Goal: Transaction & Acquisition: Book appointment/travel/reservation

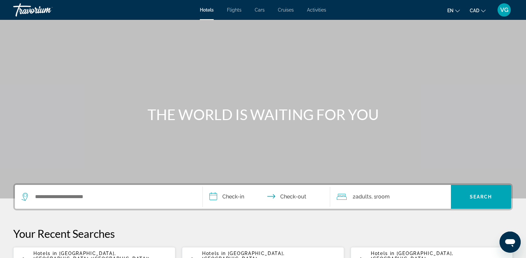
click at [509, 12] on div "VG" at bounding box center [504, 9] width 13 height 13
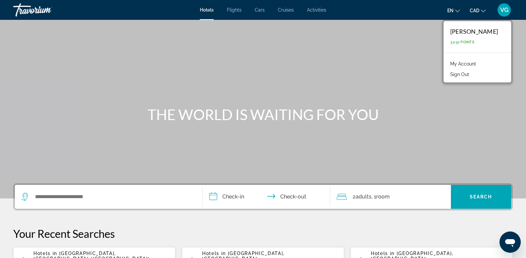
click at [462, 62] on link "My Account" at bounding box center [463, 64] width 32 height 9
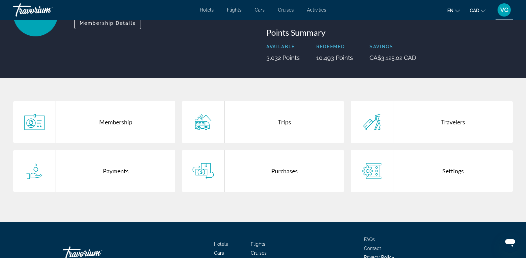
scroll to position [74, 0]
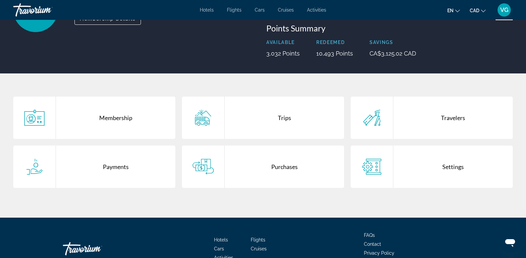
click at [282, 113] on div "Trips" at bounding box center [284, 118] width 119 height 42
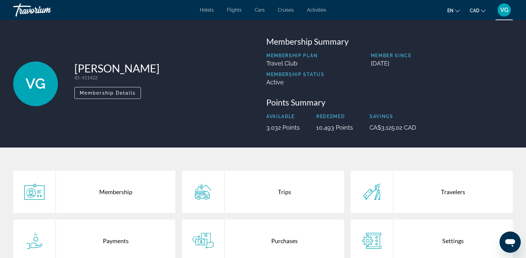
scroll to position [86, 0]
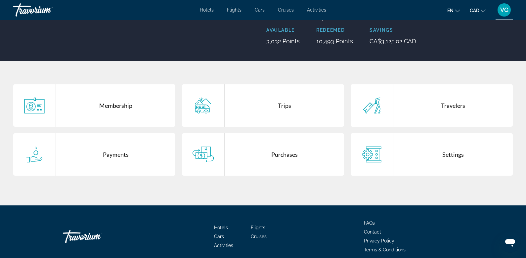
click at [292, 154] on div "Purchases" at bounding box center [284, 154] width 119 height 42
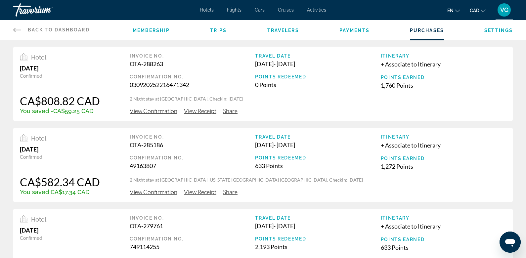
click at [165, 111] on span "View Confirmation" at bounding box center [154, 110] width 48 height 7
click at [188, 109] on span "View Receipt" at bounding box center [200, 110] width 32 height 7
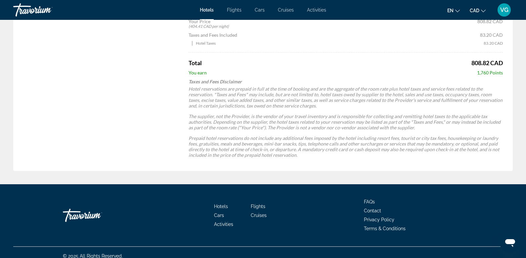
scroll to position [301, 0]
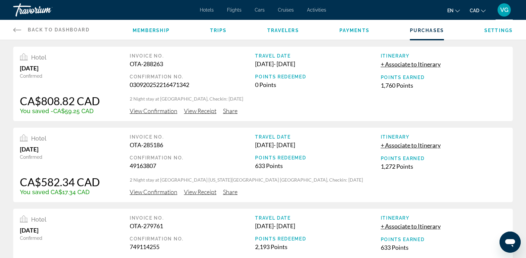
click at [147, 111] on span "View Confirmation" at bounding box center [154, 110] width 48 height 7
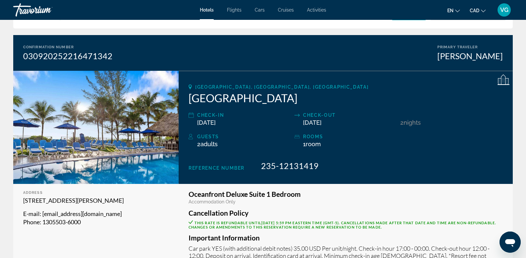
scroll to position [44, 0]
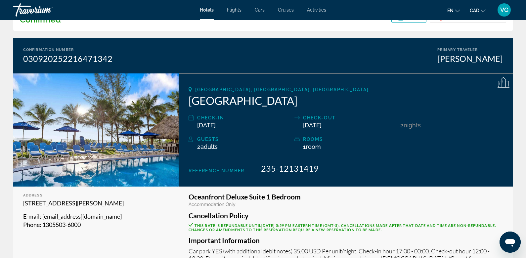
click at [25, 6] on div "Travorium" at bounding box center [46, 9] width 66 height 17
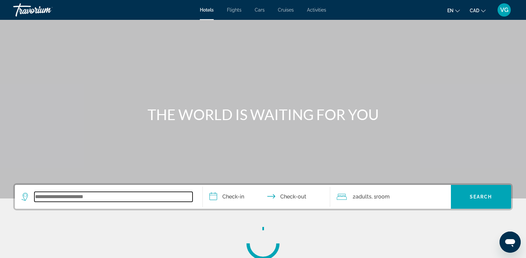
click at [79, 196] on input "Search widget" at bounding box center [113, 197] width 158 height 10
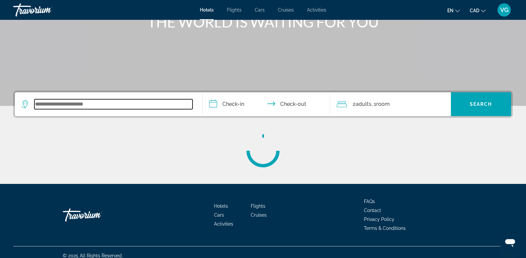
scroll to position [99, 0]
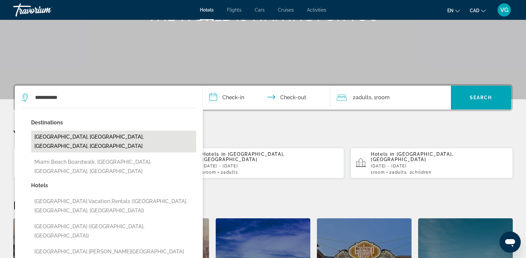
click at [120, 137] on button "[GEOGRAPHIC_DATA], [GEOGRAPHIC_DATA], [GEOGRAPHIC_DATA], [GEOGRAPHIC_DATA]" at bounding box center [113, 142] width 165 height 22
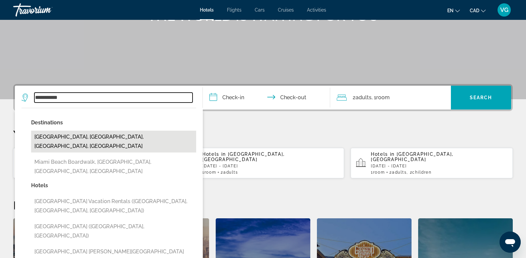
type input "**********"
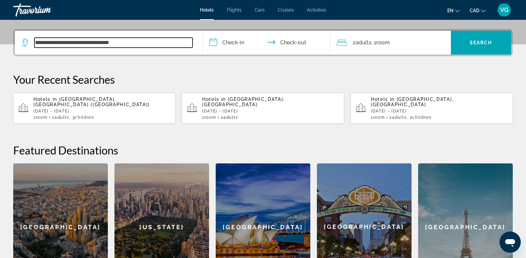
scroll to position [161, 0]
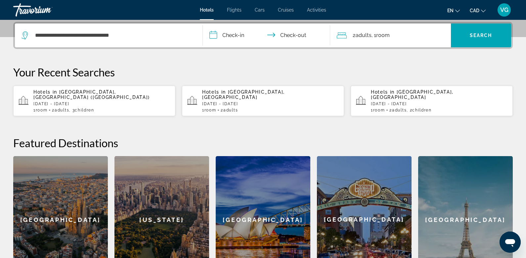
click at [224, 37] on input "**********" at bounding box center [268, 36] width 130 height 26
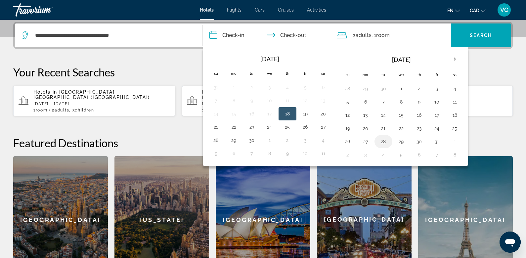
click at [374, 140] on td "28" at bounding box center [383, 141] width 18 height 13
click at [378, 141] on button "28" at bounding box center [383, 141] width 11 height 9
click at [416, 140] on button "30" at bounding box center [419, 141] width 11 height 9
type input "**********"
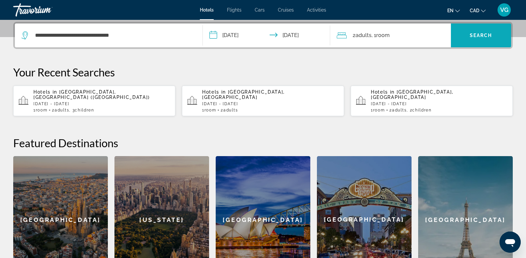
click at [471, 39] on span "Search widget" at bounding box center [481, 35] width 61 height 16
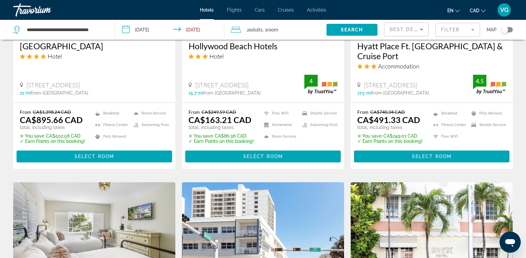
scroll to position [642, 0]
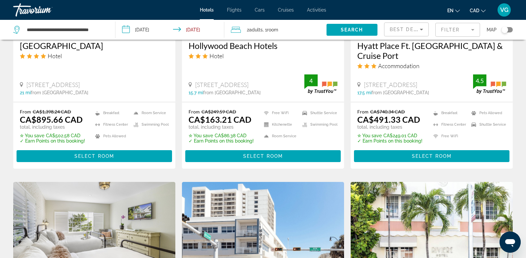
click at [509, 29] on div "Toggle map" at bounding box center [507, 29] width 11 height 5
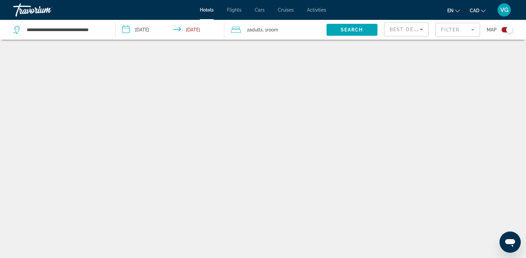
scroll to position [40, 0]
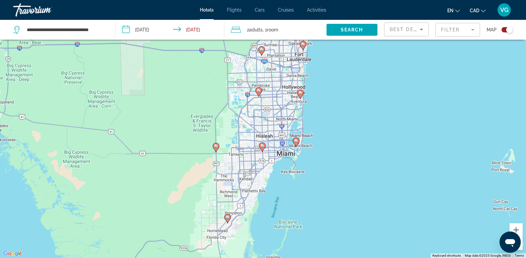
click at [303, 119] on div "To activate drag with keyboard, press Alt + Enter. Once in keyboard drag state,…" at bounding box center [263, 129] width 526 height 258
click at [303, 120] on div "To activate drag with keyboard, press Alt + Enter. Once in keyboard drag state,…" at bounding box center [263, 129] width 526 height 258
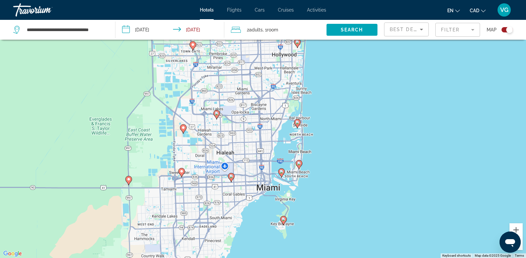
click at [321, 109] on div "To activate drag with keyboard, press Alt + Enter. Once in keyboard drag state,…" at bounding box center [263, 129] width 526 height 258
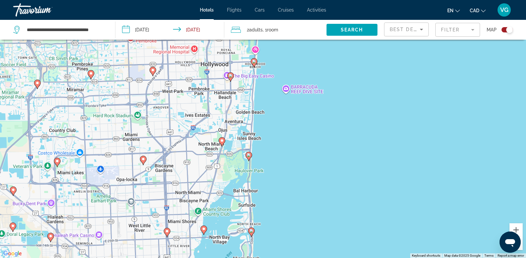
drag, startPoint x: 310, startPoint y: 154, endPoint x: 278, endPoint y: 216, distance: 70.1
click at [278, 217] on div "To activate drag with keyboard, press Alt + Enter. Once in keyboard drag state,…" at bounding box center [263, 129] width 526 height 258
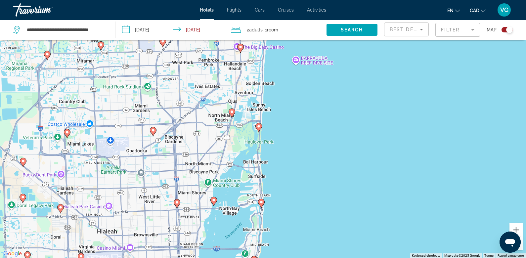
drag, startPoint x: 274, startPoint y: 115, endPoint x: 284, endPoint y: 85, distance: 31.4
click at [284, 85] on div "To activate drag with keyboard, press Alt + Enter. Once in keyboard drag state,…" at bounding box center [263, 129] width 526 height 258
click at [276, 152] on div "To activate drag with keyboard, press Alt + Enter. Once in keyboard drag state,…" at bounding box center [263, 129] width 526 height 258
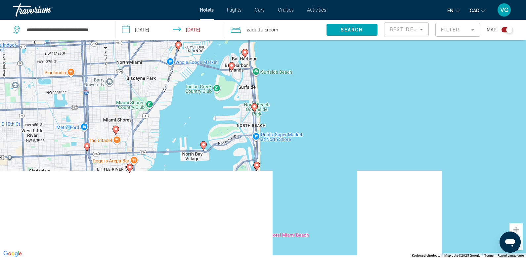
drag, startPoint x: 269, startPoint y: 186, endPoint x: 279, endPoint y: 64, distance: 122.8
click at [280, 64] on div "To activate drag with keyboard, press Alt + Enter. Once in keyboard drag state,…" at bounding box center [263, 129] width 526 height 258
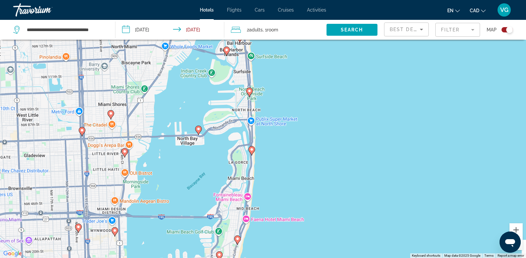
drag, startPoint x: 272, startPoint y: 125, endPoint x: 252, endPoint y: 185, distance: 62.3
click at [253, 182] on div "To activate drag with keyboard, press Alt + Enter. Once in keyboard drag state,…" at bounding box center [263, 129] width 526 height 258
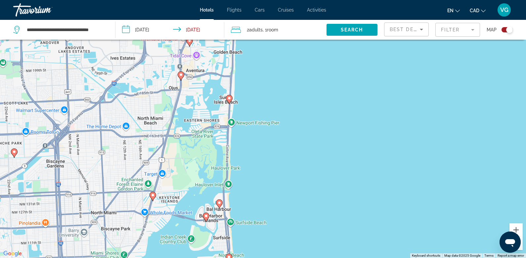
drag, startPoint x: 254, startPoint y: 70, endPoint x: 254, endPoint y: 204, distance: 134.6
click at [254, 204] on div "To activate drag with keyboard, press Alt + Enter. Once in keyboard drag state,…" at bounding box center [263, 129] width 526 height 258
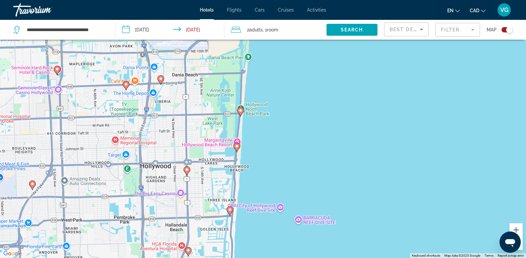
drag, startPoint x: 272, startPoint y: 123, endPoint x: 268, endPoint y: 236, distance: 113.2
click at [268, 233] on div "To activate drag with keyboard, press Alt + Enter. Once in keyboard drag state,…" at bounding box center [263, 129] width 526 height 258
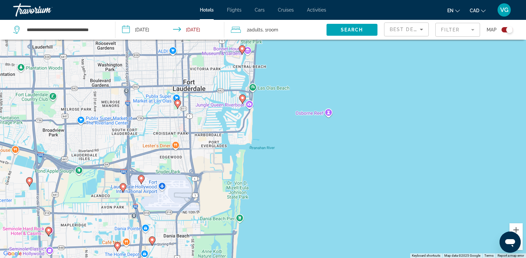
drag, startPoint x: 284, startPoint y: 97, endPoint x: 277, endPoint y: 210, distance: 113.3
click at [278, 209] on div "To activate drag with keyboard, press Alt + Enter. Once in keyboard drag state,…" at bounding box center [263, 129] width 526 height 258
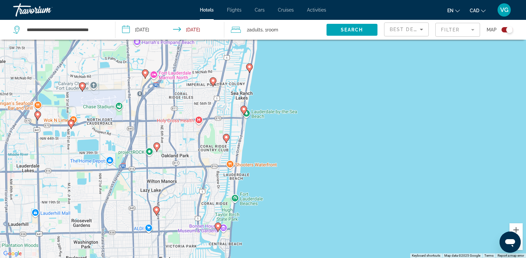
drag, startPoint x: 292, startPoint y: 83, endPoint x: 275, endPoint y: 174, distance: 92.3
click at [275, 174] on div "To activate drag with keyboard, press Alt + Enter. Once in keyboard drag state,…" at bounding box center [263, 129] width 526 height 258
click at [243, 107] on image "Main content" at bounding box center [244, 109] width 4 height 4
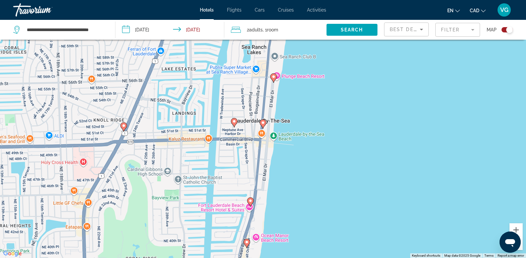
click at [264, 124] on image "Main content" at bounding box center [263, 123] width 4 height 4
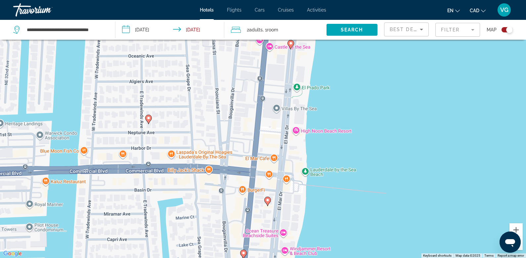
click at [268, 200] on image "Main content" at bounding box center [268, 200] width 4 height 4
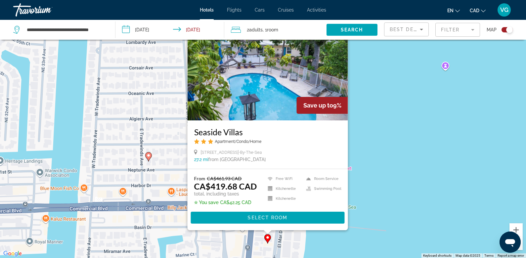
click at [361, 177] on div "To activate drag with keyboard, press Alt + Enter. Once in keyboard drag state,…" at bounding box center [263, 129] width 526 height 258
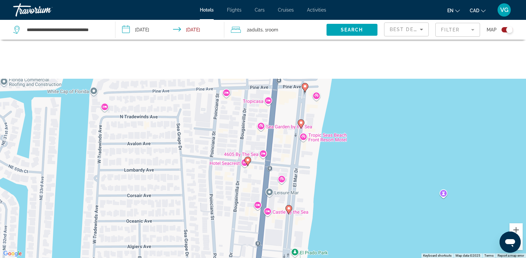
drag, startPoint x: 326, startPoint y: 115, endPoint x: 322, endPoint y: 256, distance: 140.7
click at [322, 256] on div "To activate drag with keyboard, press Alt + Enter. Once in keyboard drag state,…" at bounding box center [263, 129] width 526 height 258
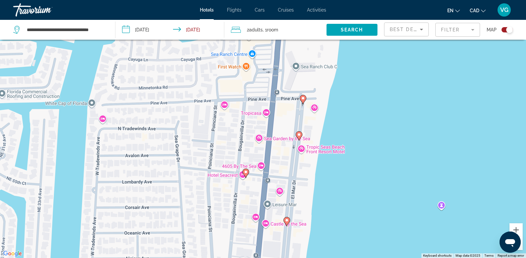
click at [288, 220] on image "Main content" at bounding box center [287, 220] width 4 height 4
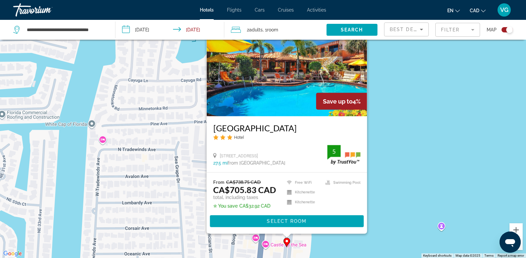
click at [399, 130] on div "To activate drag with keyboard, press Alt + Enter. Once in keyboard drag state,…" at bounding box center [263, 129] width 526 height 258
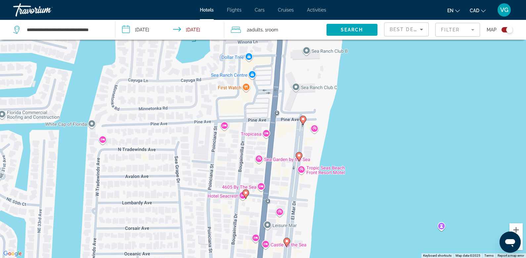
click at [300, 154] on image "Main content" at bounding box center [299, 155] width 4 height 4
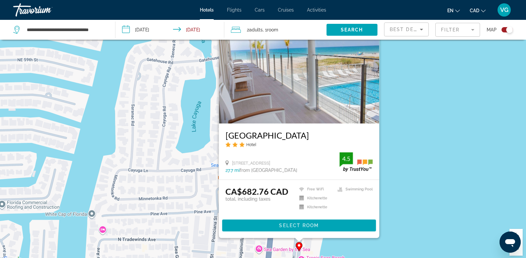
scroll to position [0, 0]
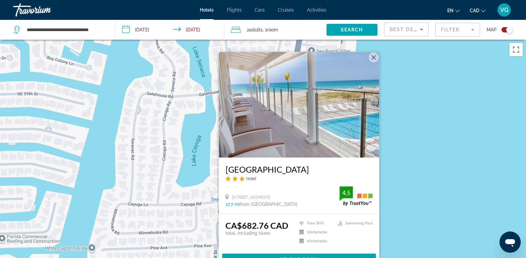
click at [373, 57] on button "Close" at bounding box center [374, 58] width 10 height 10
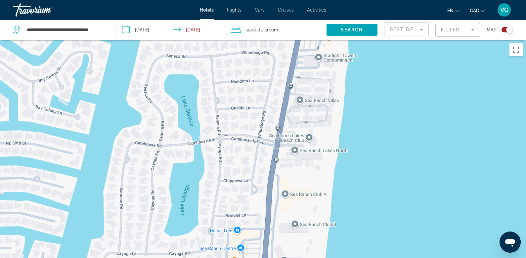
drag, startPoint x: 329, startPoint y: 137, endPoint x: 317, endPoint y: 189, distance: 52.6
click at [317, 189] on div "To activate drag with keyboard, press Alt + Enter. Once in keyboard drag state,…" at bounding box center [263, 169] width 526 height 258
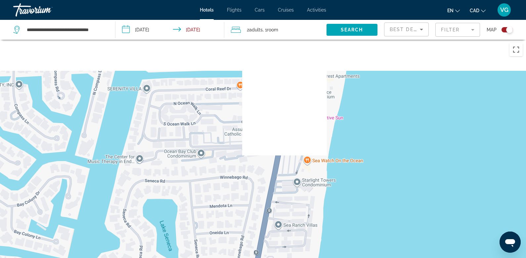
drag, startPoint x: 337, startPoint y: 62, endPoint x: 314, endPoint y: 193, distance: 132.7
click at [314, 192] on div "To activate drag with keyboard, press Alt + Enter. Once in keyboard drag state,…" at bounding box center [263, 169] width 526 height 258
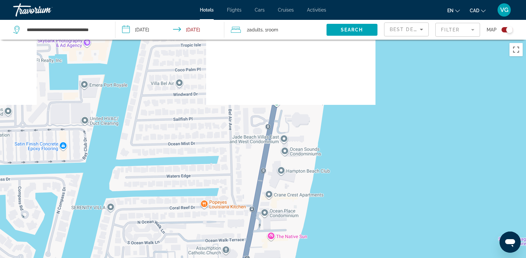
drag, startPoint x: 329, startPoint y: 125, endPoint x: 295, endPoint y: 227, distance: 107.2
click at [295, 228] on div "Main content" at bounding box center [263, 169] width 526 height 258
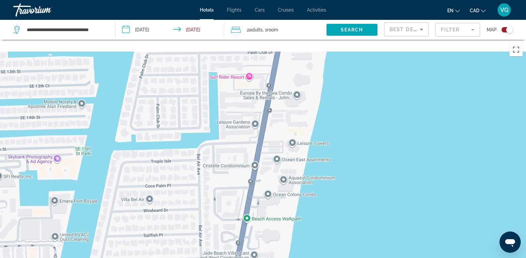
drag, startPoint x: 318, startPoint y: 129, endPoint x: 288, endPoint y: 246, distance: 120.8
click at [288, 246] on div "Main content" at bounding box center [263, 169] width 526 height 258
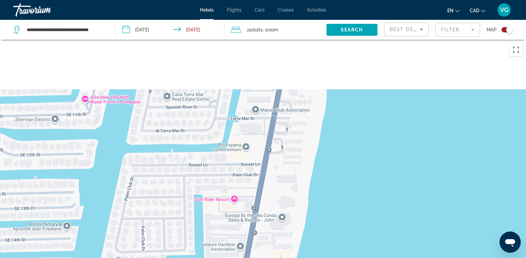
drag, startPoint x: 307, startPoint y: 99, endPoint x: 292, endPoint y: 223, distance: 124.6
click at [292, 223] on div "Main content" at bounding box center [263, 169] width 526 height 258
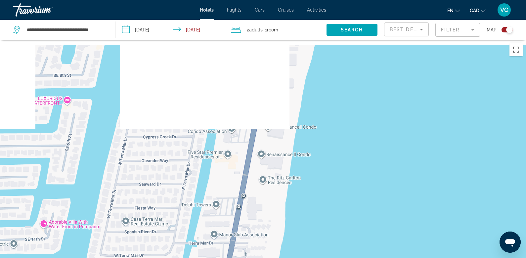
drag, startPoint x: 313, startPoint y: 108, endPoint x: 273, endPoint y: 229, distance: 127.0
click at [273, 229] on div "Main content" at bounding box center [263, 169] width 526 height 258
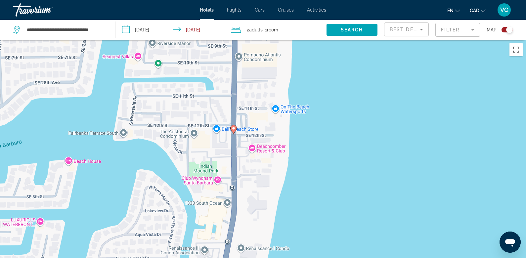
drag, startPoint x: 294, startPoint y: 106, endPoint x: 269, endPoint y: 224, distance: 120.8
click at [269, 224] on div "To activate drag with keyboard, press Alt + Enter. Once in keyboard drag state,…" at bounding box center [263, 169] width 526 height 258
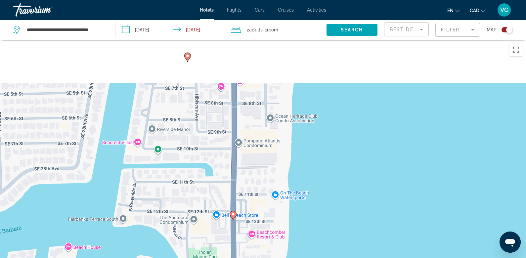
drag, startPoint x: 273, startPoint y: 75, endPoint x: 271, endPoint y: 199, distance: 123.7
click at [272, 199] on div "To activate drag with keyboard, press Alt + Enter. Once in keyboard drag state,…" at bounding box center [263, 169] width 526 height 258
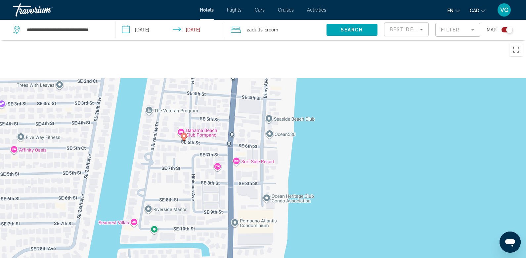
drag, startPoint x: 282, startPoint y: 84, endPoint x: 268, endPoint y: 230, distance: 146.5
click at [268, 230] on div "To activate drag with keyboard, press Alt + Enter. Once in keyboard drag state,…" at bounding box center [263, 169] width 526 height 258
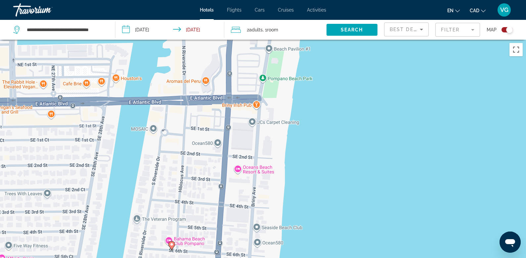
click at [239, 168] on div "To activate drag with keyboard, press Alt + Enter. Once in keyboard drag state,…" at bounding box center [263, 169] width 526 height 258
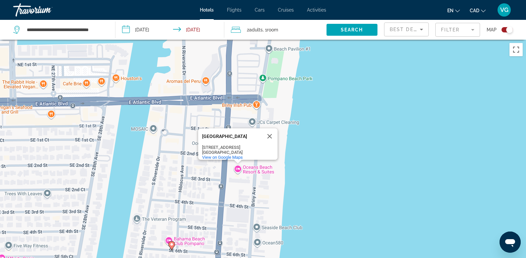
click at [173, 244] on image "Main content" at bounding box center [172, 244] width 4 height 4
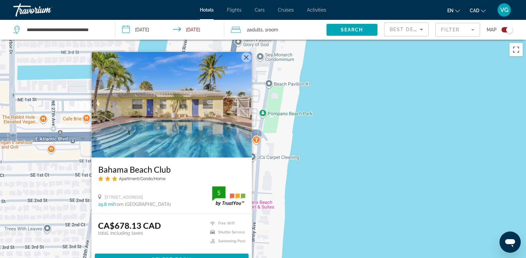
click at [280, 125] on div "To activate drag with keyboard, press Alt + Enter. Once in keyboard drag state,…" at bounding box center [263, 169] width 526 height 258
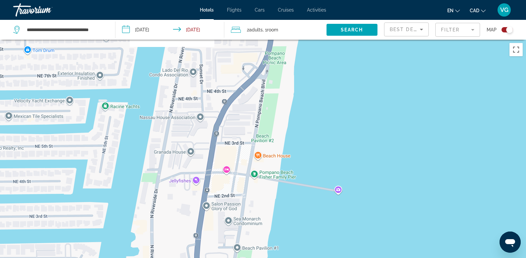
drag, startPoint x: 284, startPoint y: 102, endPoint x: 252, endPoint y: 267, distance: 167.5
click at [252, 258] on html "**********" at bounding box center [263, 129] width 526 height 258
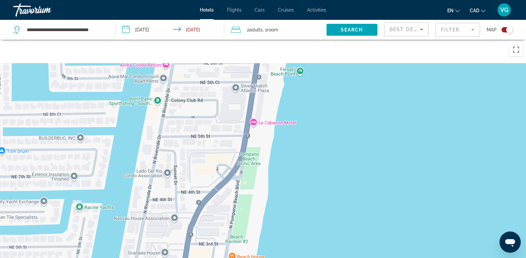
drag, startPoint x: 278, startPoint y: 102, endPoint x: 248, endPoint y: 223, distance: 124.6
click at [248, 223] on div "Main content" at bounding box center [263, 169] width 526 height 258
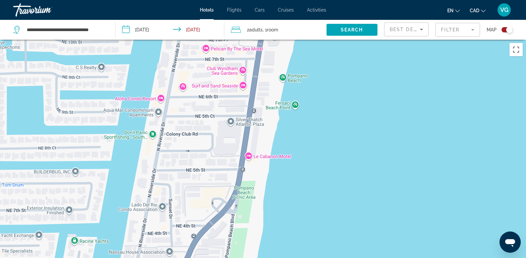
drag, startPoint x: 267, startPoint y: 117, endPoint x: 232, endPoint y: 256, distance: 143.5
click at [233, 253] on div "Main content" at bounding box center [263, 169] width 526 height 258
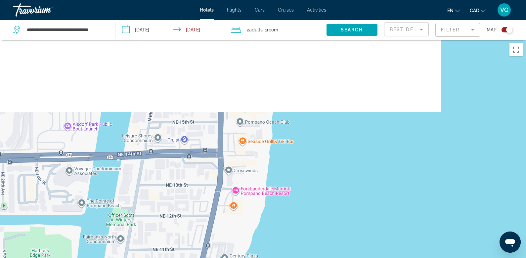
drag, startPoint x: 258, startPoint y: 122, endPoint x: 246, endPoint y: 217, distance: 95.7
click at [246, 217] on div "Main content" at bounding box center [263, 169] width 526 height 258
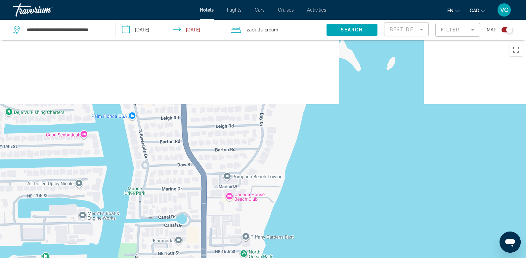
drag, startPoint x: 263, startPoint y: 102, endPoint x: 247, endPoint y: 253, distance: 152.0
click at [247, 253] on div "Main content" at bounding box center [263, 169] width 526 height 258
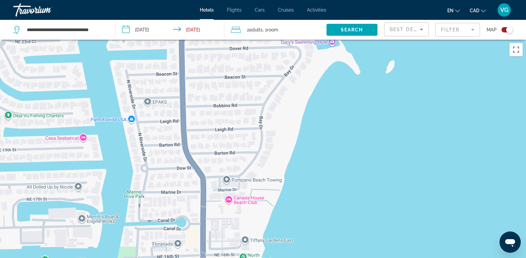
drag, startPoint x: 247, startPoint y: 253, endPoint x: 263, endPoint y: 88, distance: 165.2
click at [263, 88] on div "Main content" at bounding box center [263, 169] width 526 height 258
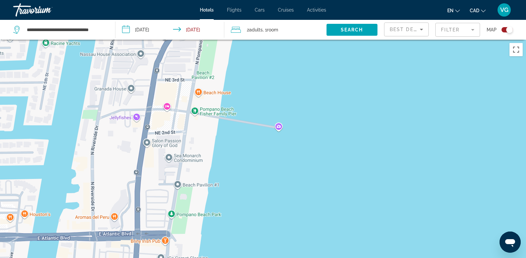
drag, startPoint x: 191, startPoint y: 217, endPoint x: 200, endPoint y: 101, distance: 116.1
click at [196, 115] on div "To activate drag with keyboard, press Alt + Enter. Once in keyboard drag state,…" at bounding box center [263, 169] width 526 height 258
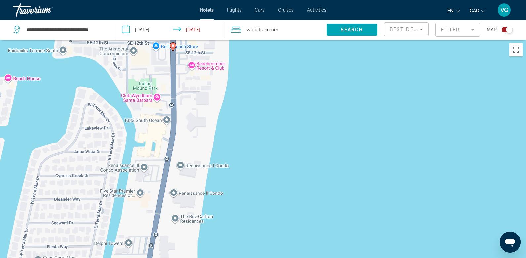
drag, startPoint x: 175, startPoint y: 192, endPoint x: 202, endPoint y: 66, distance: 128.5
click at [202, 66] on div "To activate drag with keyboard, press Alt + Enter. Once in keyboard drag state,…" at bounding box center [263, 169] width 526 height 258
click at [172, 47] on image "Main content" at bounding box center [173, 46] width 4 height 4
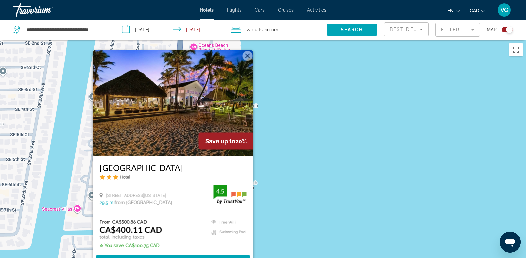
click at [277, 98] on div "To activate drag with keyboard, press Alt + Enter. Once in keyboard drag state,…" at bounding box center [263, 169] width 526 height 258
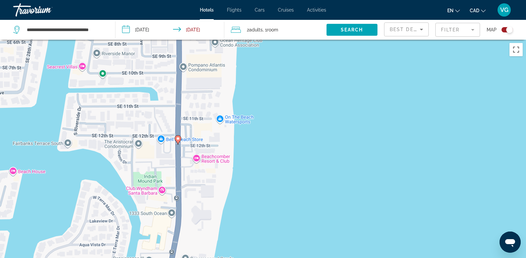
drag, startPoint x: 197, startPoint y: 213, endPoint x: 205, endPoint y: 48, distance: 164.6
click at [205, 50] on div "To activate drag with keyboard, press Alt + Enter. Once in keyboard drag state,…" at bounding box center [263, 169] width 526 height 258
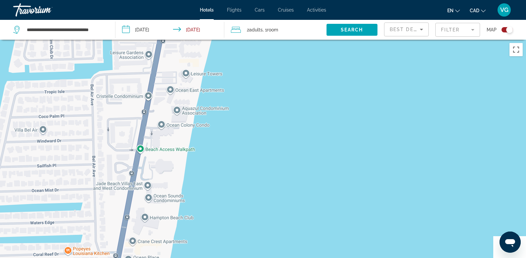
drag, startPoint x: 170, startPoint y: 184, endPoint x: 179, endPoint y: 58, distance: 126.4
click at [179, 58] on div "Main content" at bounding box center [263, 169] width 526 height 258
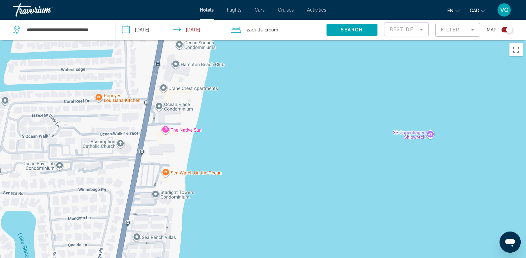
drag, startPoint x: 161, startPoint y: 158, endPoint x: 190, endPoint y: 8, distance: 152.9
click at [190, 8] on div "**********" at bounding box center [263, 129] width 526 height 258
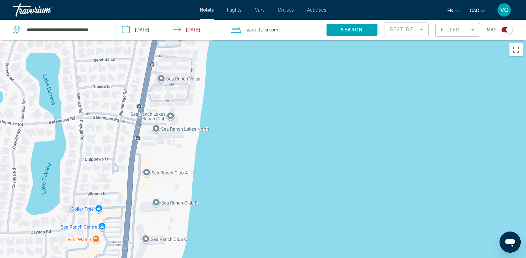
drag, startPoint x: 151, startPoint y: 201, endPoint x: 176, endPoint y: 37, distance: 166.1
click at [177, 40] on div "**********" at bounding box center [263, 189] width 526 height 298
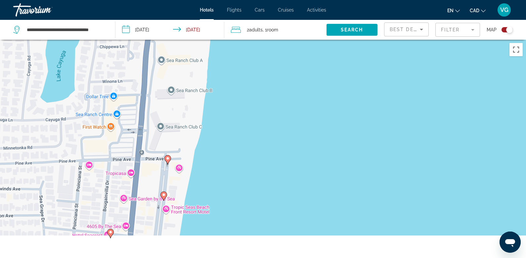
drag, startPoint x: 156, startPoint y: 184, endPoint x: 183, endPoint y: 30, distance: 156.1
click at [184, 40] on div "**********" at bounding box center [263, 189] width 526 height 298
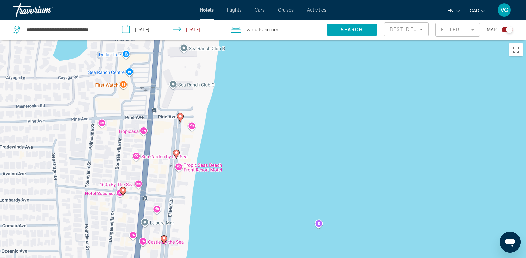
click at [177, 153] on image "Main content" at bounding box center [176, 153] width 4 height 4
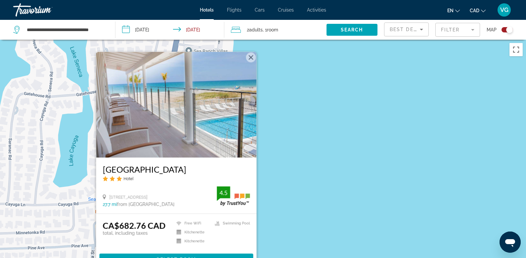
click at [76, 189] on div "To activate drag with keyboard, press Alt + Enter. Once in keyboard drag state,…" at bounding box center [263, 169] width 526 height 258
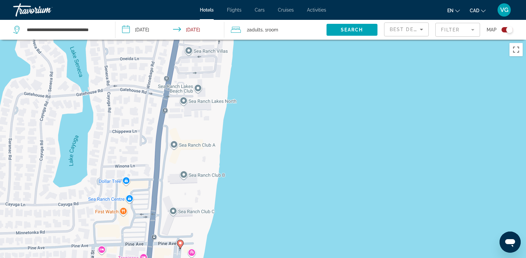
click at [181, 244] on image "Main content" at bounding box center [180, 243] width 4 height 4
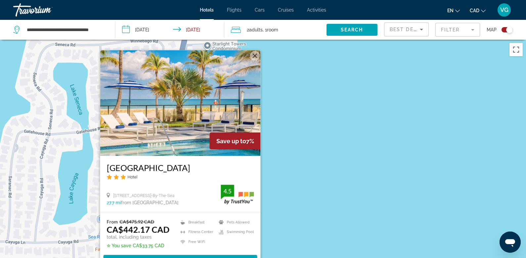
click at [302, 148] on div "To activate drag with keyboard, press Alt + Enter. Once in keyboard drag state,…" at bounding box center [263, 169] width 526 height 258
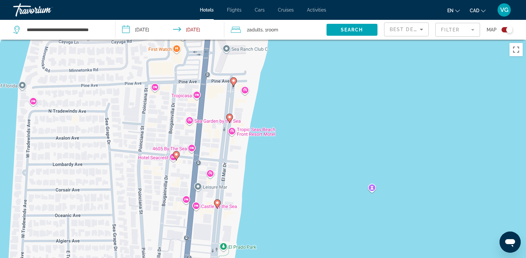
drag, startPoint x: 213, startPoint y: 214, endPoint x: 268, endPoint y: 9, distance: 212.2
click at [268, 9] on div "**********" at bounding box center [263, 129] width 526 height 258
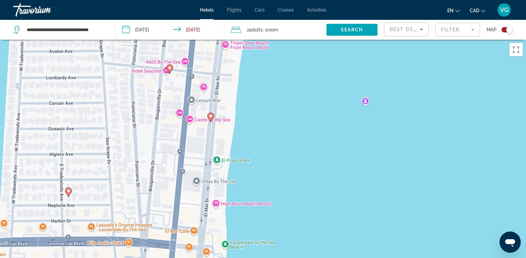
drag, startPoint x: 218, startPoint y: 201, endPoint x: 209, endPoint y: 116, distance: 85.1
click at [209, 116] on icon "Main content" at bounding box center [211, 117] width 6 height 9
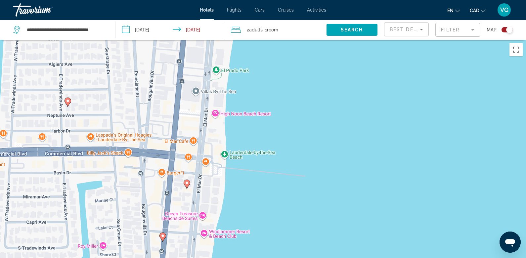
drag, startPoint x: 207, startPoint y: 220, endPoint x: 206, endPoint y: 130, distance: 90.0
click at [207, 131] on div "To activate drag with keyboard, press Alt + Enter. Once in keyboard drag state,…" at bounding box center [263, 169] width 526 height 258
click at [186, 182] on image "Main content" at bounding box center [187, 183] width 4 height 4
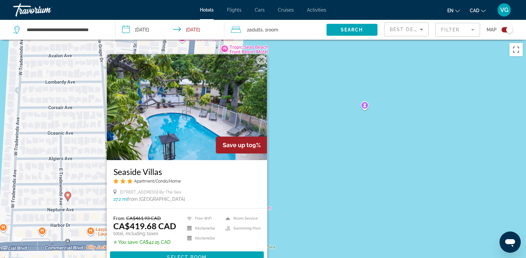
click at [314, 97] on div "To activate drag with keyboard, press Alt + Enter. Once in keyboard drag state,…" at bounding box center [263, 169] width 526 height 258
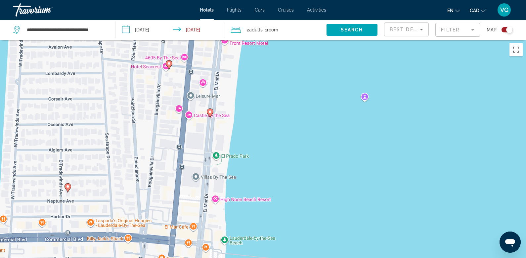
drag, startPoint x: 207, startPoint y: 215, endPoint x: 208, endPoint y: 109, distance: 105.9
click at [208, 110] on div "To activate drag with keyboard, press Alt + Enter. Once in keyboard drag state,…" at bounding box center [263, 169] width 526 height 258
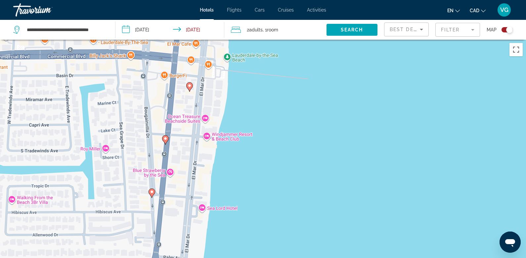
drag, startPoint x: 194, startPoint y: 218, endPoint x: 194, endPoint y: 124, distance: 94.3
click at [194, 124] on div "To activate drag with keyboard, press Alt + Enter. Once in keyboard drag state,…" at bounding box center [263, 169] width 526 height 258
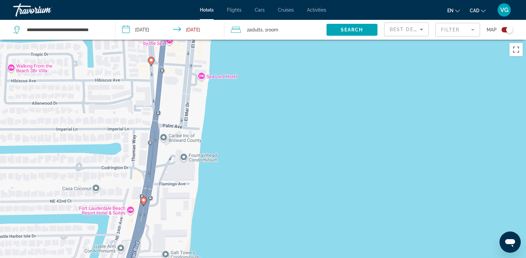
drag, startPoint x: 187, startPoint y: 180, endPoint x: 188, endPoint y: 54, distance: 126.4
click at [188, 54] on div "To activate drag with keyboard, press Alt + Enter. Once in keyboard drag state,…" at bounding box center [263, 169] width 526 height 258
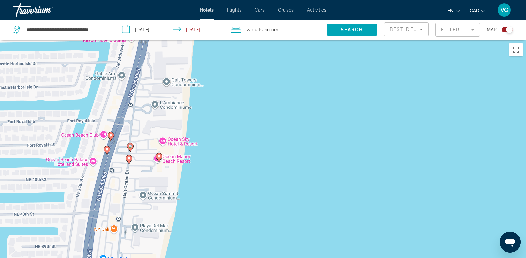
drag, startPoint x: 162, startPoint y: 174, endPoint x: 161, endPoint y: 75, distance: 99.6
click at [161, 75] on div "To activate drag with keyboard, press Alt + Enter. Once in keyboard drag state,…" at bounding box center [263, 169] width 526 height 258
click at [159, 156] on image "Main content" at bounding box center [159, 156] width 4 height 4
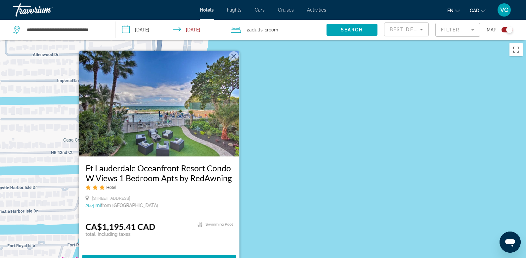
click at [258, 168] on div "To activate drag with keyboard, press Alt + Enter. Once in keyboard drag state,…" at bounding box center [263, 169] width 526 height 258
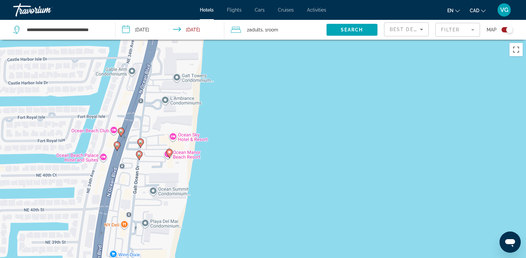
drag, startPoint x: 166, startPoint y: 229, endPoint x: 176, endPoint y: 97, distance: 132.4
click at [176, 97] on div "To activate drag with keyboard, press Alt + Enter. Once in keyboard drag state,…" at bounding box center [263, 169] width 526 height 258
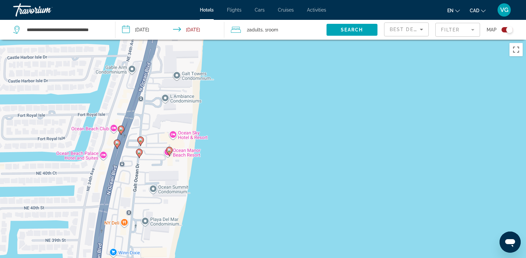
click at [140, 156] on icon "Main content" at bounding box center [139, 153] width 7 height 9
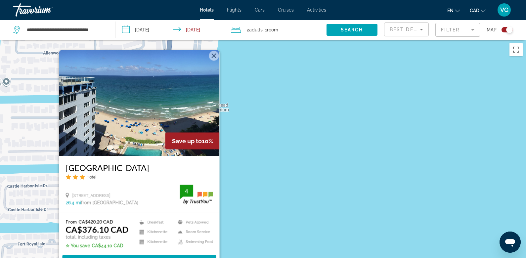
click at [249, 97] on div "To activate drag with keyboard, press Alt + Enter. Once in keyboard drag state,…" at bounding box center [263, 169] width 526 height 258
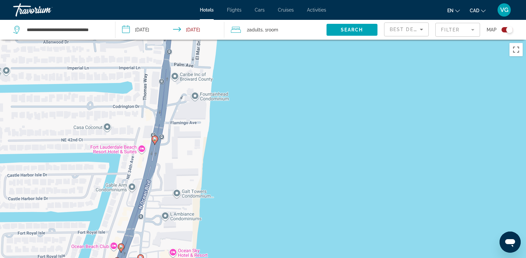
drag, startPoint x: 145, startPoint y: 221, endPoint x: 158, endPoint y: 62, distance: 159.7
click at [159, 62] on div "To activate drag with keyboard, press Alt + Enter. Once in keyboard drag state,…" at bounding box center [263, 169] width 526 height 258
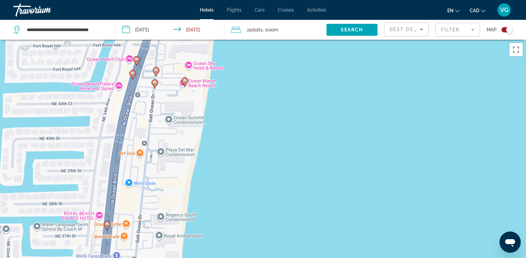
drag, startPoint x: 145, startPoint y: 157, endPoint x: 144, endPoint y: 127, distance: 29.8
click at [144, 127] on div "To activate drag with keyboard, press Alt + Enter. Once in keyboard drag state,…" at bounding box center [263, 169] width 526 height 258
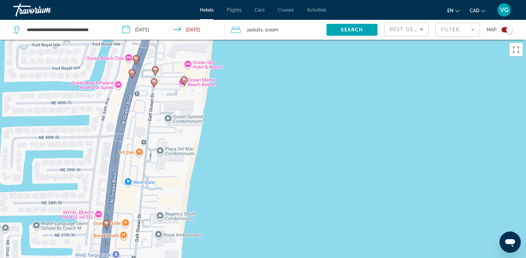
click at [155, 70] on image "Main content" at bounding box center [155, 69] width 4 height 4
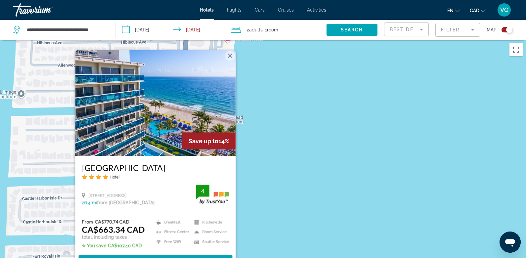
click at [275, 120] on div "To activate drag with keyboard, press Alt + Enter. Once in keyboard drag state,…" at bounding box center [263, 169] width 526 height 258
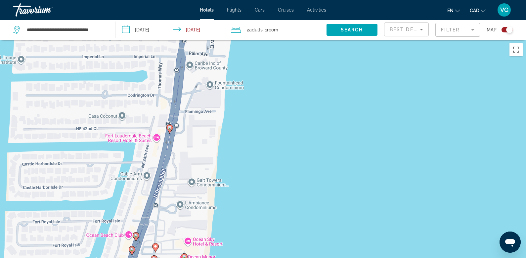
drag, startPoint x: 194, startPoint y: 219, endPoint x: 205, endPoint y: 76, distance: 143.6
click at [205, 76] on div "To activate drag with keyboard, press Alt + Enter. Once in keyboard drag state,…" at bounding box center [263, 169] width 526 height 258
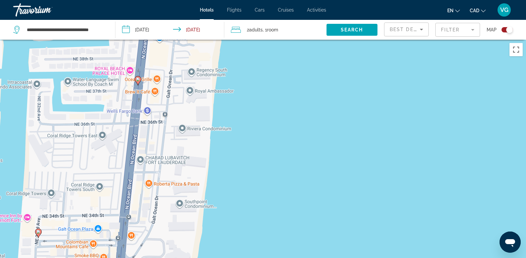
drag, startPoint x: 187, startPoint y: 217, endPoint x: 187, endPoint y: 138, distance: 79.1
click at [187, 138] on div "To activate drag with keyboard, press Alt + Enter. Once in keyboard drag state,…" at bounding box center [263, 169] width 526 height 258
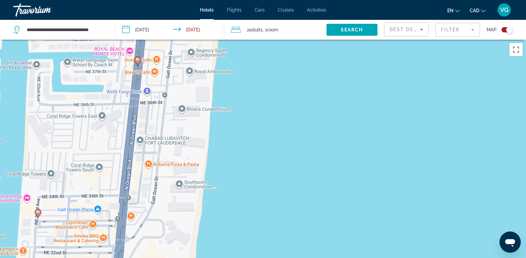
drag, startPoint x: 175, startPoint y: 200, endPoint x: 176, endPoint y: 92, distance: 107.5
click at [176, 92] on div "To activate drag with keyboard, press Alt + Enter. Once in keyboard drag state,…" at bounding box center [263, 169] width 526 height 258
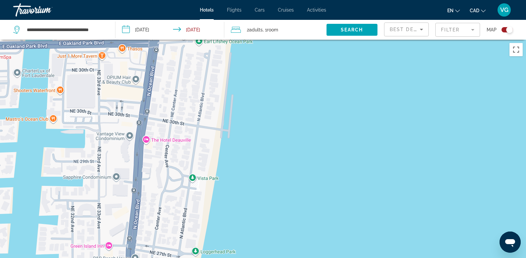
drag, startPoint x: 146, startPoint y: 196, endPoint x: 182, endPoint y: 57, distance: 143.0
click at [182, 57] on div "To activate drag with keyboard, press Alt + Enter. Once in keyboard drag state,…" at bounding box center [263, 169] width 526 height 258
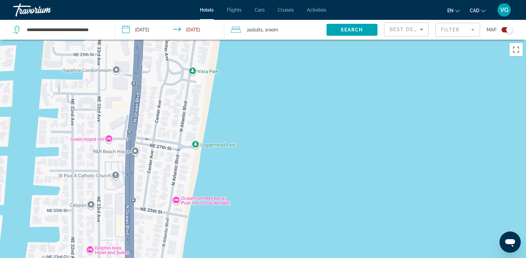
drag, startPoint x: 162, startPoint y: 186, endPoint x: 161, endPoint y: 74, distance: 111.8
click at [161, 74] on div "To activate drag with keyboard, press Alt + Enter. Once in keyboard drag state,…" at bounding box center [263, 169] width 526 height 258
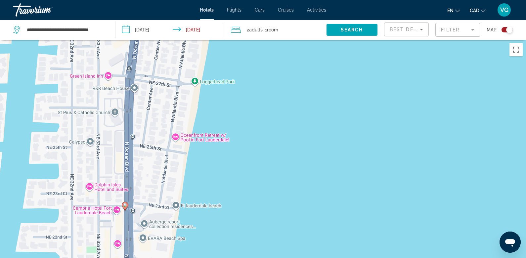
drag, startPoint x: 163, startPoint y: 201, endPoint x: 162, endPoint y: 102, distance: 99.2
click at [163, 102] on div "To activate drag with keyboard, press Alt + Enter. Once in keyboard drag state,…" at bounding box center [263, 169] width 526 height 258
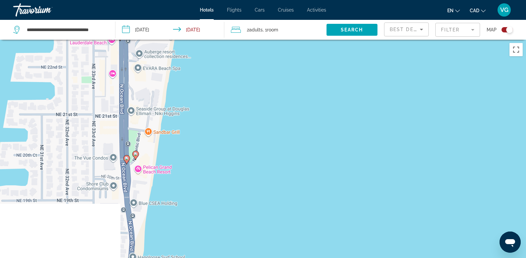
drag, startPoint x: 167, startPoint y: 199, endPoint x: 160, endPoint y: 67, distance: 132.5
click at [161, 67] on div "To activate drag with keyboard, press Alt + Enter. Once in keyboard drag state,…" at bounding box center [263, 169] width 526 height 258
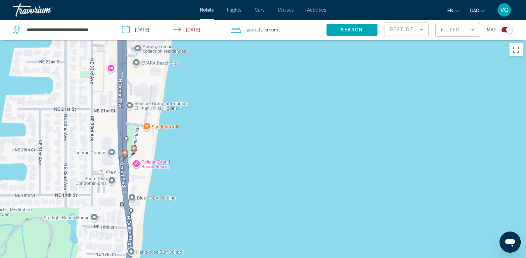
click at [136, 147] on g "Main content" at bounding box center [134, 150] width 7 height 9
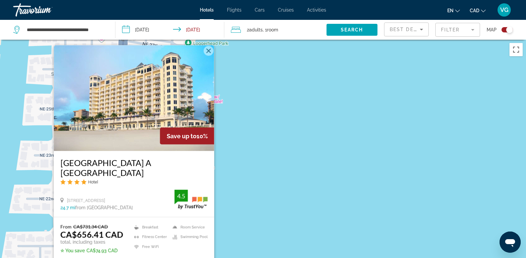
click at [250, 128] on div "To activate drag with keyboard, press Alt + Enter. Once in keyboard drag state,…" at bounding box center [263, 169] width 526 height 258
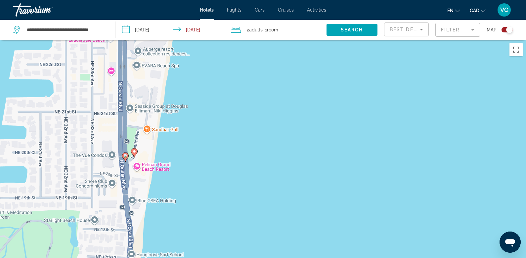
drag, startPoint x: 163, startPoint y: 202, endPoint x: 163, endPoint y: 67, distance: 135.3
click at [163, 67] on div "To activate drag with keyboard, press Alt + Enter. Once in keyboard drag state,…" at bounding box center [263, 169] width 526 height 258
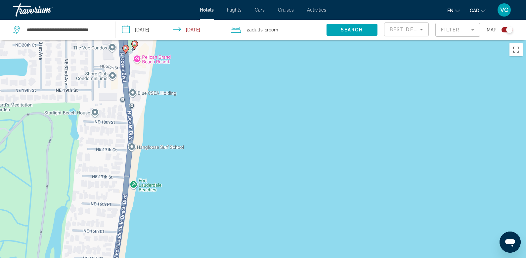
drag, startPoint x: 141, startPoint y: 201, endPoint x: 141, endPoint y: 93, distance: 108.2
click at [142, 93] on div "To activate drag with keyboard, press Alt + Enter. Once in keyboard drag state,…" at bounding box center [263, 169] width 526 height 258
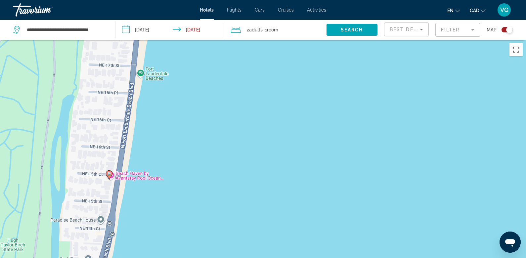
drag, startPoint x: 135, startPoint y: 189, endPoint x: 142, endPoint y: 77, distance: 112.0
click at [142, 77] on div "To activate drag with keyboard, press Alt + Enter. Once in keyboard drag state,…" at bounding box center [263, 169] width 526 height 258
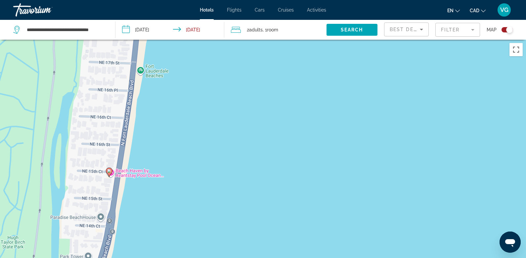
click at [108, 171] on image "Main content" at bounding box center [109, 171] width 4 height 4
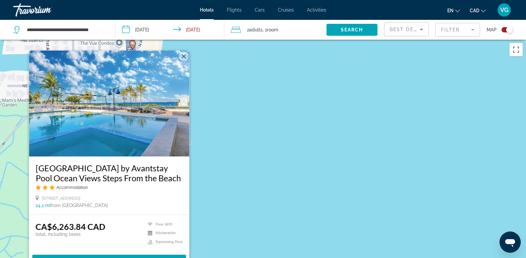
click at [199, 141] on div "To activate drag with keyboard, press Alt + Enter. Once in keyboard drag state,…" at bounding box center [263, 169] width 526 height 258
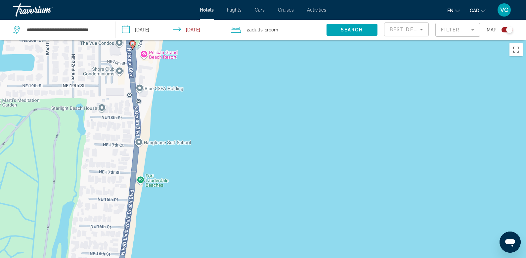
drag, startPoint x: 141, startPoint y: 204, endPoint x: 151, endPoint y: 58, distance: 146.9
click at [151, 59] on div "To activate drag with keyboard, press Alt + Enter. Once in keyboard drag state,…" at bounding box center [263, 169] width 526 height 258
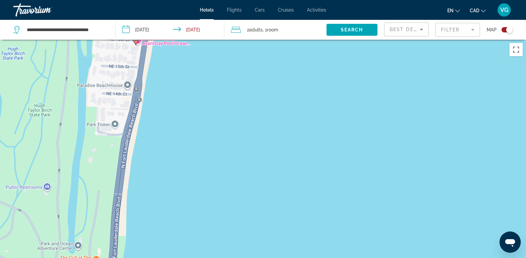
drag, startPoint x: 124, startPoint y: 213, endPoint x: 124, endPoint y: 103, distance: 109.8
click at [124, 110] on div "To activate drag with keyboard, press Alt + Enter. Once in keyboard drag state,…" at bounding box center [263, 169] width 526 height 258
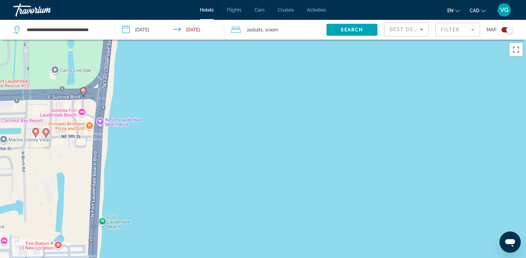
drag, startPoint x: 109, startPoint y: 105, endPoint x: 110, endPoint y: 29, distance: 76.1
click at [110, 40] on div "**********" at bounding box center [263, 189] width 526 height 298
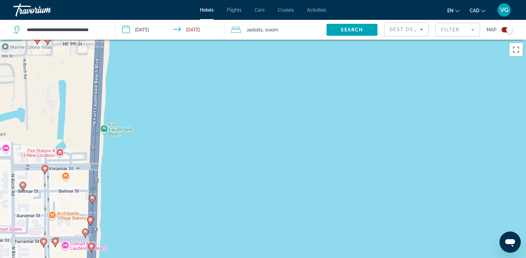
drag, startPoint x: 101, startPoint y: 217, endPoint x: 100, endPoint y: 82, distance: 135.3
click at [100, 82] on div "To activate drag with keyboard, press Alt + Enter. Once in keyboard drag state,…" at bounding box center [263, 169] width 526 height 258
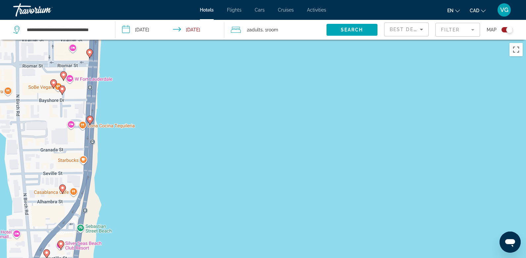
drag, startPoint x: 93, startPoint y: 192, endPoint x: 94, endPoint y: 87, distance: 104.2
click at [94, 87] on div "To activate drag with keyboard, press Alt + Enter. Once in keyboard drag state,…" at bounding box center [263, 169] width 526 height 258
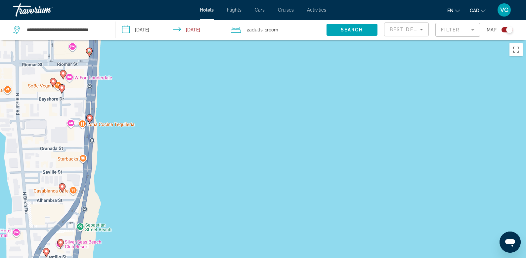
click at [90, 120] on icon "Main content" at bounding box center [90, 119] width 6 height 9
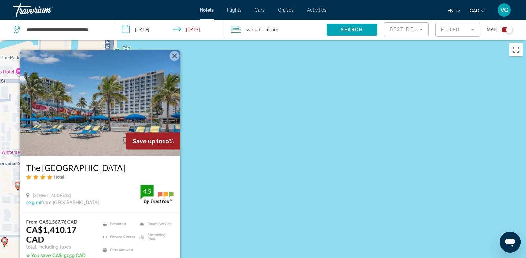
click at [206, 138] on div "To activate drag with keyboard, press Alt + Enter. Once in keyboard drag state,…" at bounding box center [263, 169] width 526 height 258
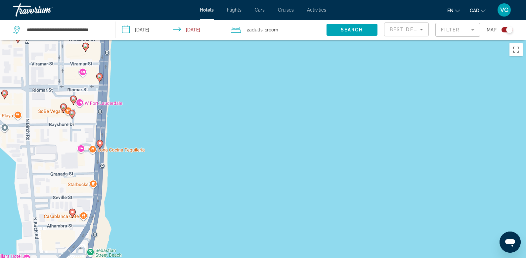
drag, startPoint x: 153, startPoint y: 206, endPoint x: 152, endPoint y: 52, distance: 153.5
click at [153, 52] on div "To activate drag with keyboard, press Alt + Enter. Once in keyboard drag state,…" at bounding box center [263, 169] width 526 height 258
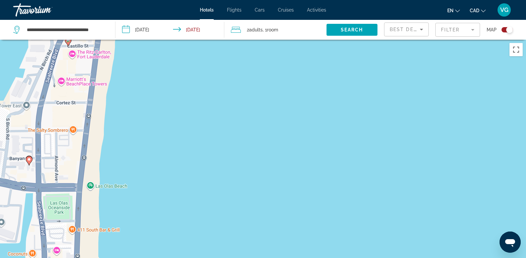
drag, startPoint x: 119, startPoint y: 168, endPoint x: 130, endPoint y: 21, distance: 147.7
click at [130, 40] on div "**********" at bounding box center [263, 189] width 526 height 298
click at [69, 43] on icon "Main content" at bounding box center [68, 41] width 6 height 9
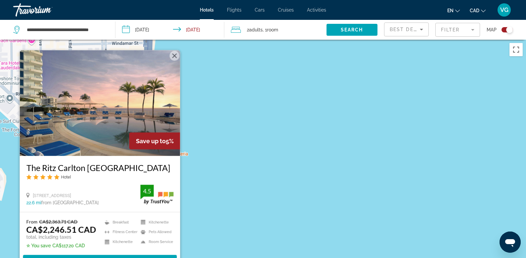
click at [203, 158] on div "To activate drag with keyboard, press Alt + Enter. Once in keyboard drag state,…" at bounding box center [263, 169] width 526 height 258
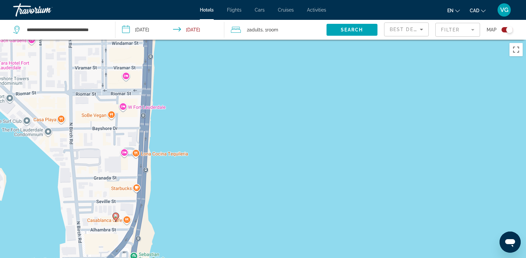
drag, startPoint x: 123, startPoint y: 238, endPoint x: 115, endPoint y: 147, distance: 91.7
click at [115, 160] on div "To activate drag with keyboard, press Alt + Enter. Once in keyboard drag state,…" at bounding box center [263, 169] width 526 height 258
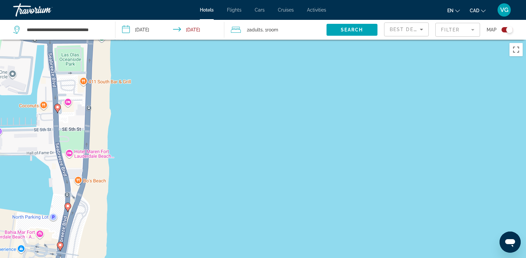
drag, startPoint x: 92, startPoint y: 221, endPoint x: 101, endPoint y: 118, distance: 102.6
click at [102, 118] on div "To activate drag with keyboard, press Alt + Enter. Once in keyboard drag state,…" at bounding box center [263, 169] width 526 height 258
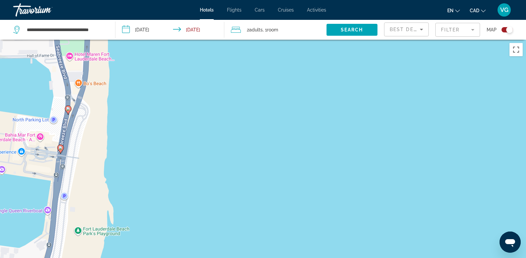
drag, startPoint x: 87, startPoint y: 186, endPoint x: 87, endPoint y: 88, distance: 97.9
click at [87, 88] on div "To activate drag with keyboard, press Alt + Enter. Once in keyboard drag state,…" at bounding box center [263, 169] width 526 height 258
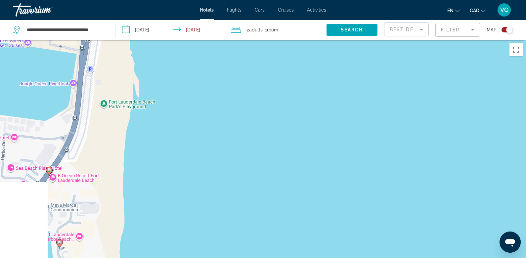
drag, startPoint x: 74, startPoint y: 182, endPoint x: 100, endPoint y: 53, distance: 131.6
click at [100, 54] on div "To activate drag with keyboard, press Alt + Enter. Once in keyboard drag state,…" at bounding box center [263, 169] width 526 height 258
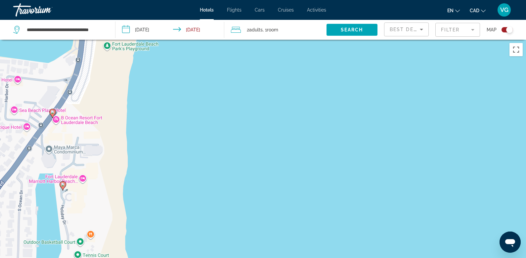
drag, startPoint x: 91, startPoint y: 178, endPoint x: 94, endPoint y: 118, distance: 59.6
click at [94, 118] on div "To activate drag with keyboard, press Alt + Enter. Once in keyboard drag state,…" at bounding box center [263, 169] width 526 height 258
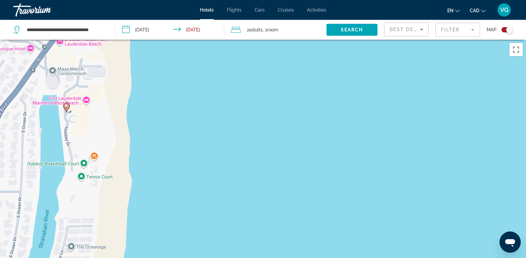
drag, startPoint x: 80, startPoint y: 234, endPoint x: 83, endPoint y: 154, distance: 80.1
click at [83, 154] on div "To activate drag with keyboard, press Alt + Enter. Once in keyboard drag state,…" at bounding box center [263, 169] width 526 height 258
click at [69, 107] on icon "Main content" at bounding box center [67, 107] width 6 height 9
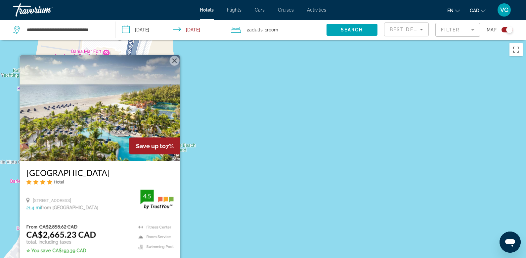
click at [199, 145] on div "To activate drag with keyboard, press Alt + Enter. Once in keyboard drag state,…" at bounding box center [263, 169] width 526 height 258
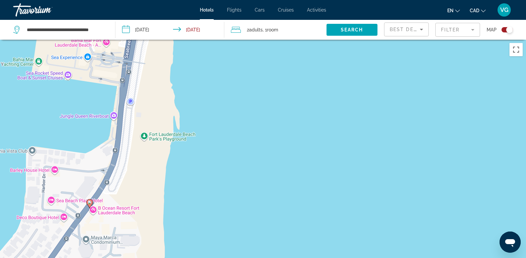
drag, startPoint x: 110, startPoint y: 208, endPoint x: 112, endPoint y: -2, distance: 209.8
click at [112, 0] on html "**********" at bounding box center [263, 129] width 526 height 258
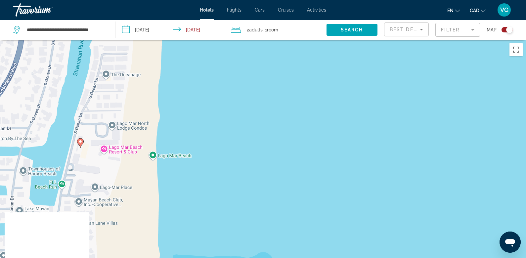
drag, startPoint x: 122, startPoint y: 195, endPoint x: 120, endPoint y: 66, distance: 129.0
click at [121, 66] on div "To activate drag with keyboard, press Alt + Enter. Once in keyboard drag state,…" at bounding box center [263, 169] width 526 height 258
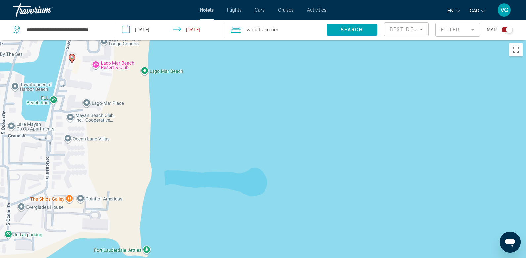
drag, startPoint x: 121, startPoint y: 227, endPoint x: 112, endPoint y: 137, distance: 90.8
click at [112, 137] on div "To activate drag with keyboard, press Alt + Enter. Once in keyboard drag state,…" at bounding box center [263, 169] width 526 height 258
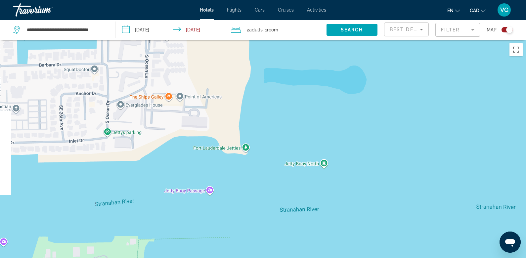
drag, startPoint x: 120, startPoint y: 152, endPoint x: 220, endPoint y: 48, distance: 143.2
click at [221, 48] on div "To activate drag with keyboard, press Alt + Enter. Once in keyboard drag state,…" at bounding box center [263, 169] width 526 height 258
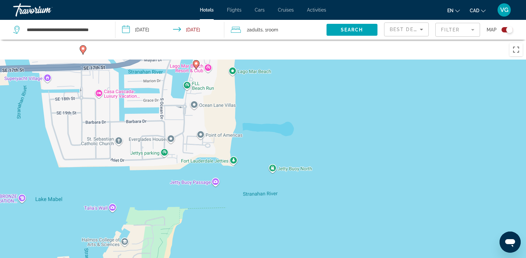
drag, startPoint x: 223, startPoint y: 100, endPoint x: 196, endPoint y: 277, distance: 179.0
click at [196, 258] on html "**********" at bounding box center [263, 129] width 526 height 258
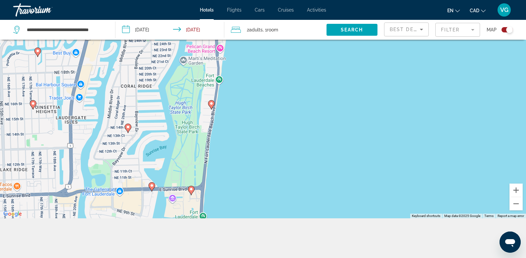
drag, startPoint x: 215, startPoint y: 109, endPoint x: 197, endPoint y: 234, distance: 126.0
click at [197, 234] on div "**********" at bounding box center [263, 109] width 526 height 298
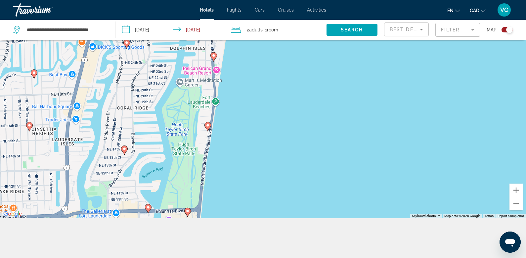
drag, startPoint x: 222, startPoint y: 120, endPoint x: 193, endPoint y: 251, distance: 133.5
click at [194, 249] on div "**********" at bounding box center [263, 109] width 526 height 298
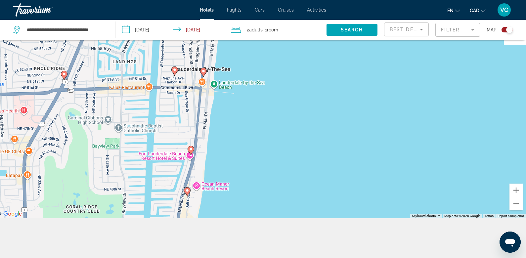
drag, startPoint x: 201, startPoint y: 84, endPoint x: 198, endPoint y: 194, distance: 109.2
click at [198, 188] on div "To activate drag with keyboard, press Alt + Enter. Once in keyboard drag state,…" at bounding box center [263, 89] width 526 height 258
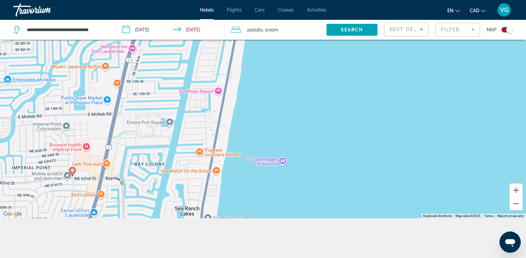
drag, startPoint x: 228, startPoint y: 97, endPoint x: 214, endPoint y: 207, distance: 111.0
click at [214, 207] on div "To activate drag with keyboard, press Alt + Enter. Once in keyboard drag state,…" at bounding box center [263, 89] width 526 height 258
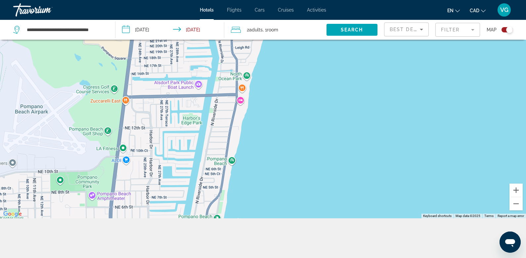
drag, startPoint x: 227, startPoint y: 87, endPoint x: 192, endPoint y: 205, distance: 123.0
click at [194, 199] on div "To activate drag with keyboard, press Alt + Enter. Once in keyboard drag state,…" at bounding box center [263, 89] width 526 height 258
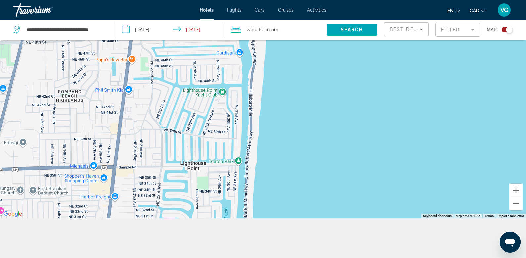
drag, startPoint x: 208, startPoint y: 179, endPoint x: 242, endPoint y: 211, distance: 46.8
click at [243, 211] on div "Main content" at bounding box center [263, 89] width 526 height 258
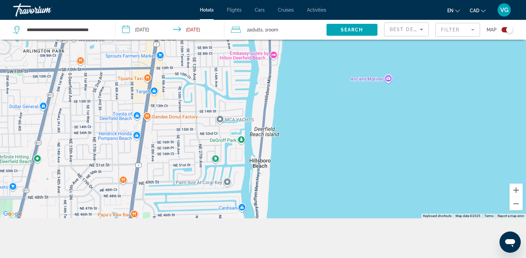
drag, startPoint x: 221, startPoint y: 90, endPoint x: 223, endPoint y: 245, distance: 155.8
click at [223, 245] on div "**********" at bounding box center [263, 109] width 526 height 298
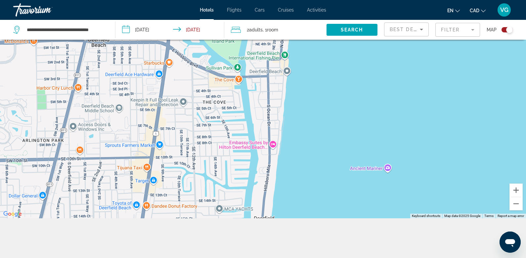
drag, startPoint x: 236, startPoint y: 71, endPoint x: 236, endPoint y: 161, distance: 90.0
click at [236, 161] on div "Main content" at bounding box center [263, 89] width 526 height 258
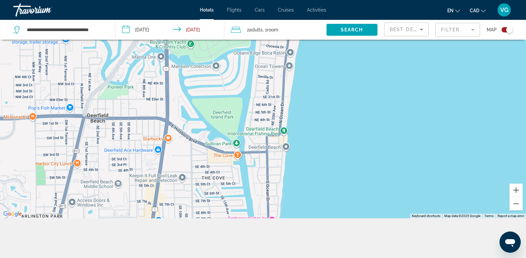
drag, startPoint x: 223, startPoint y: 100, endPoint x: 222, endPoint y: 178, distance: 77.7
click at [222, 178] on div "Main content" at bounding box center [263, 89] width 526 height 258
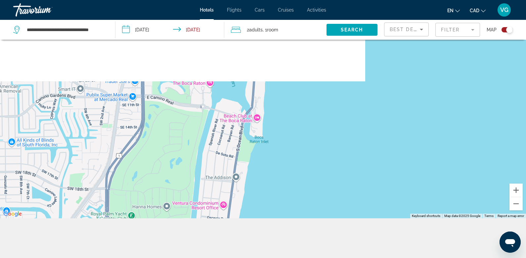
drag, startPoint x: 236, startPoint y: 89, endPoint x: 175, endPoint y: 265, distance: 186.7
click at [175, 179] on html "**********" at bounding box center [263, 50] width 526 height 258
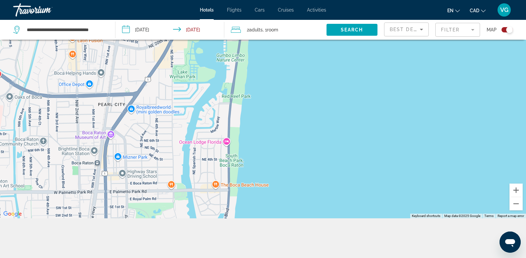
drag, startPoint x: 224, startPoint y: 88, endPoint x: 189, endPoint y: 264, distance: 179.5
click at [189, 179] on html "**********" at bounding box center [263, 50] width 526 height 258
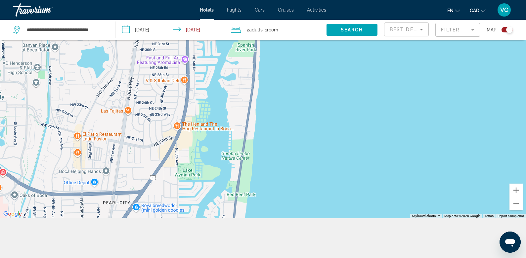
drag, startPoint x: 199, startPoint y: 102, endPoint x: 226, endPoint y: 238, distance: 138.3
click at [226, 238] on div "**********" at bounding box center [263, 109] width 526 height 298
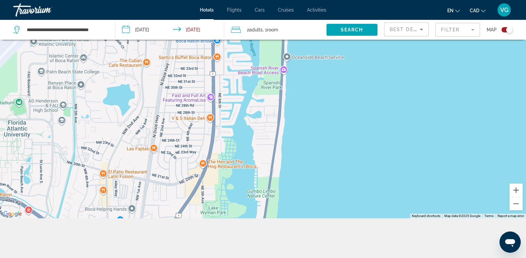
click at [458, 34] on mat-form-field "Filter" at bounding box center [457, 30] width 45 height 14
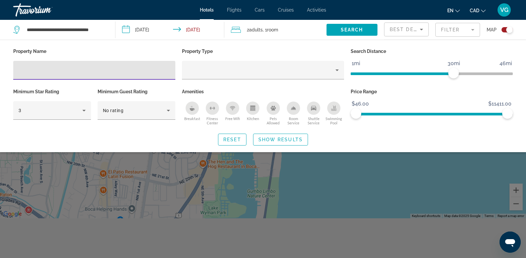
click at [136, 67] on input "Hotel Filters" at bounding box center [95, 70] width 152 height 8
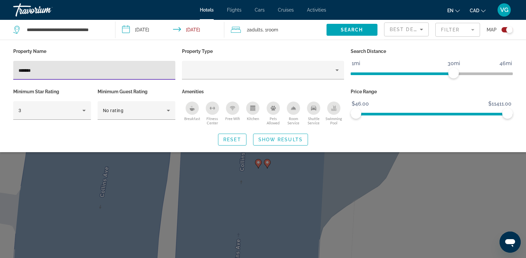
type input "*******"
click at [273, 137] on span "Show Results" at bounding box center [280, 139] width 44 height 5
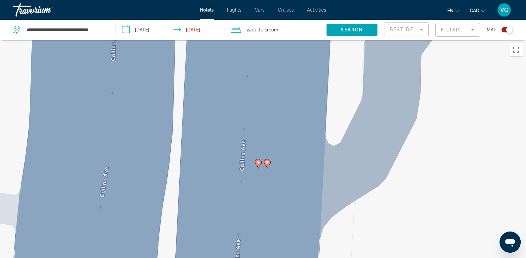
click at [268, 167] on gmp-advanced-marker "Main content" at bounding box center [267, 164] width 7 height 10
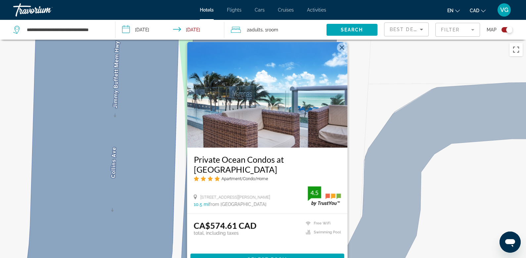
click at [341, 53] on button "Close" at bounding box center [342, 48] width 10 height 10
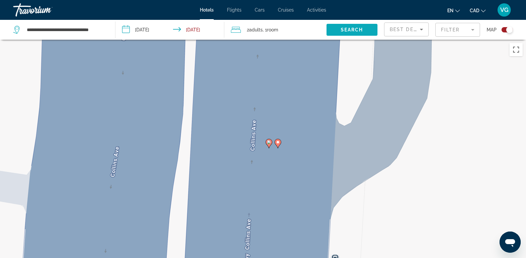
drag, startPoint x: 325, startPoint y: 175, endPoint x: 336, endPoint y: 37, distance: 138.4
click at [336, 40] on div "**********" at bounding box center [263, 189] width 526 height 298
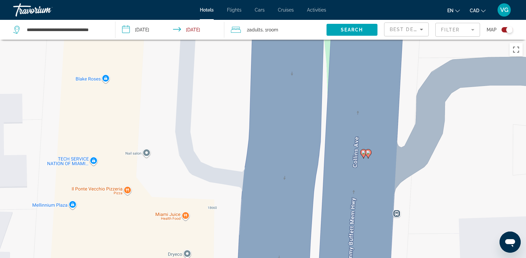
click at [364, 152] on image "Main content" at bounding box center [364, 153] width 4 height 4
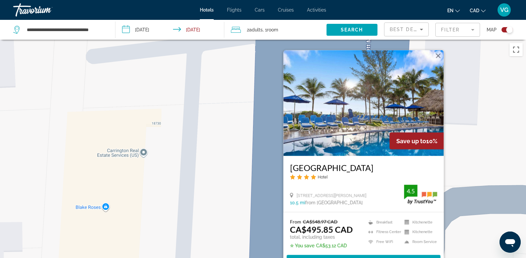
click at [439, 52] on button "Close" at bounding box center [438, 56] width 10 height 10
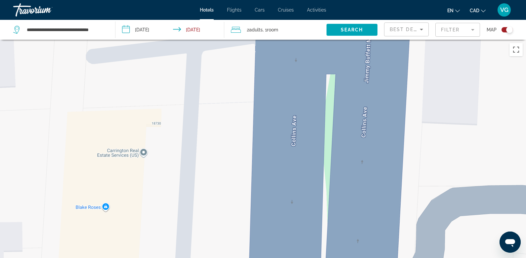
drag, startPoint x: 382, startPoint y: 177, endPoint x: 373, endPoint y: 73, distance: 104.3
click at [374, 73] on div "To navigate, press the arrow keys. To activate drag with keyboard, press Alt + …" at bounding box center [263, 169] width 526 height 258
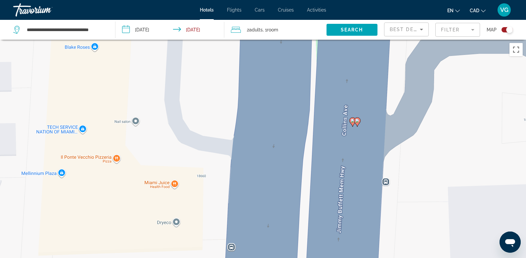
click at [357, 123] on icon "Main content" at bounding box center [357, 122] width 6 height 9
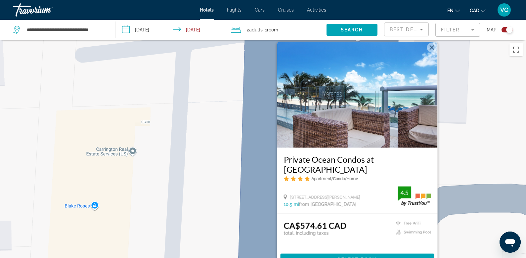
click at [388, 140] on img "Main content" at bounding box center [357, 95] width 160 height 106
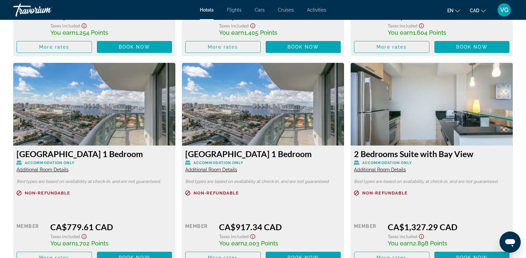
scroll to position [1084, 0]
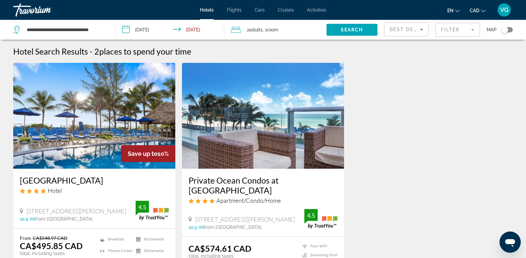
click at [103, 139] on img "Main content" at bounding box center [94, 116] width 162 height 106
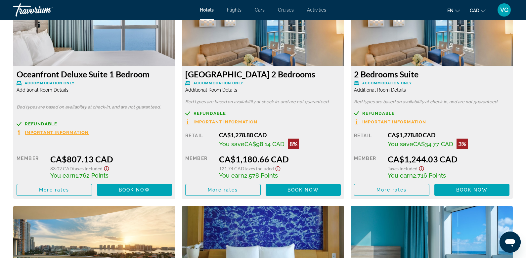
scroll to position [1830, 0]
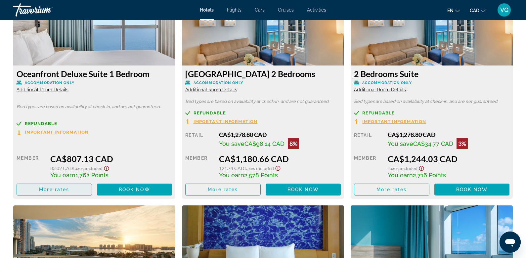
click at [43, 190] on span "More rates" at bounding box center [54, 189] width 30 height 5
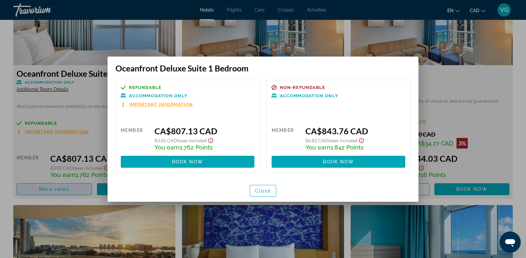
scroll to position [0, 0]
click at [257, 194] on span "button" at bounding box center [263, 191] width 26 height 16
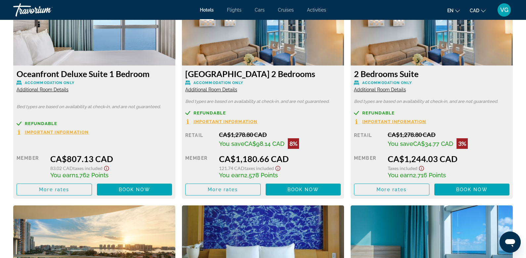
click at [44, 132] on span "Important Information" at bounding box center [57, 132] width 64 height 4
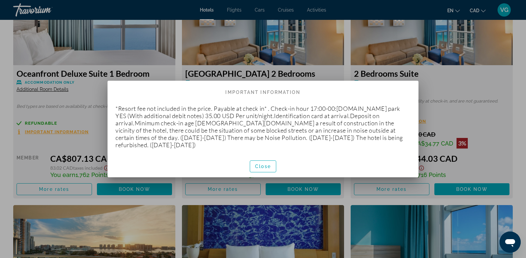
scroll to position [0, 0]
click at [256, 169] on span "button" at bounding box center [263, 166] width 26 height 16
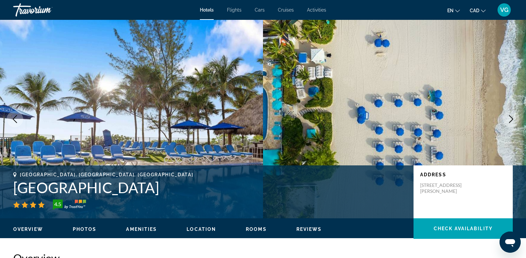
scroll to position [1830, 0]
